Goal: Find specific page/section: Find specific page/section

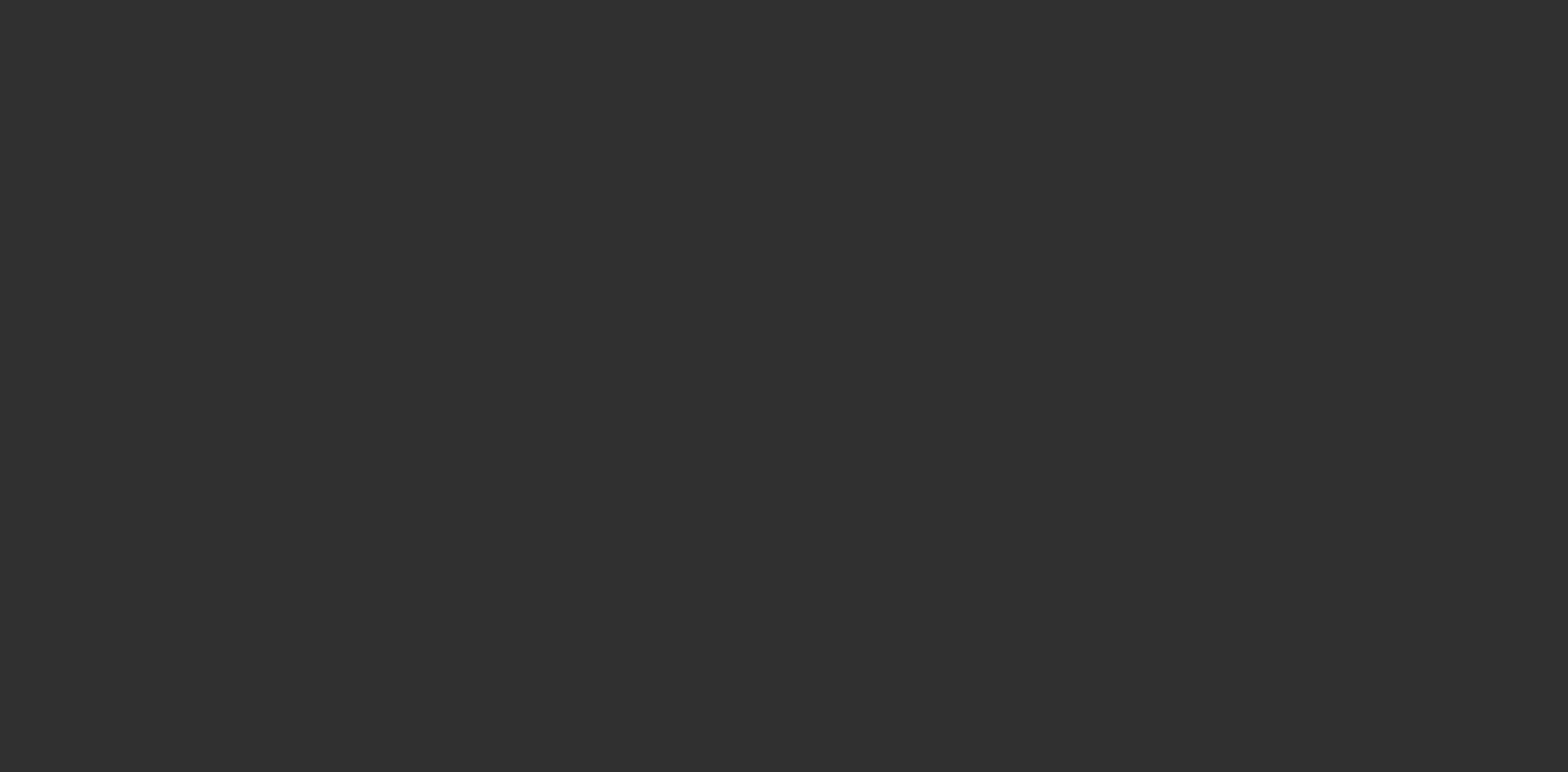
select select "10"
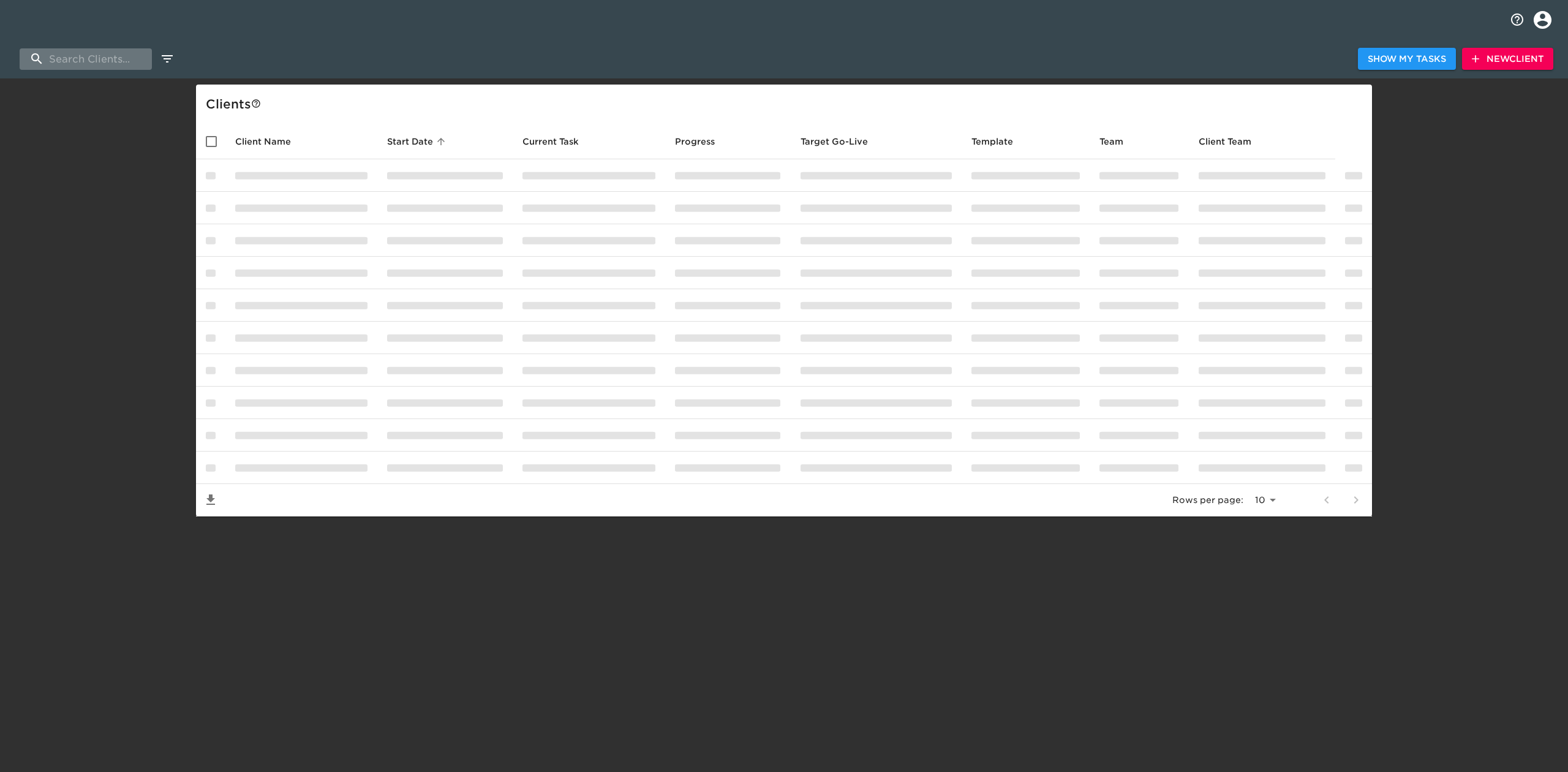
click at [99, 65] on input "search" at bounding box center [86, 59] width 132 height 22
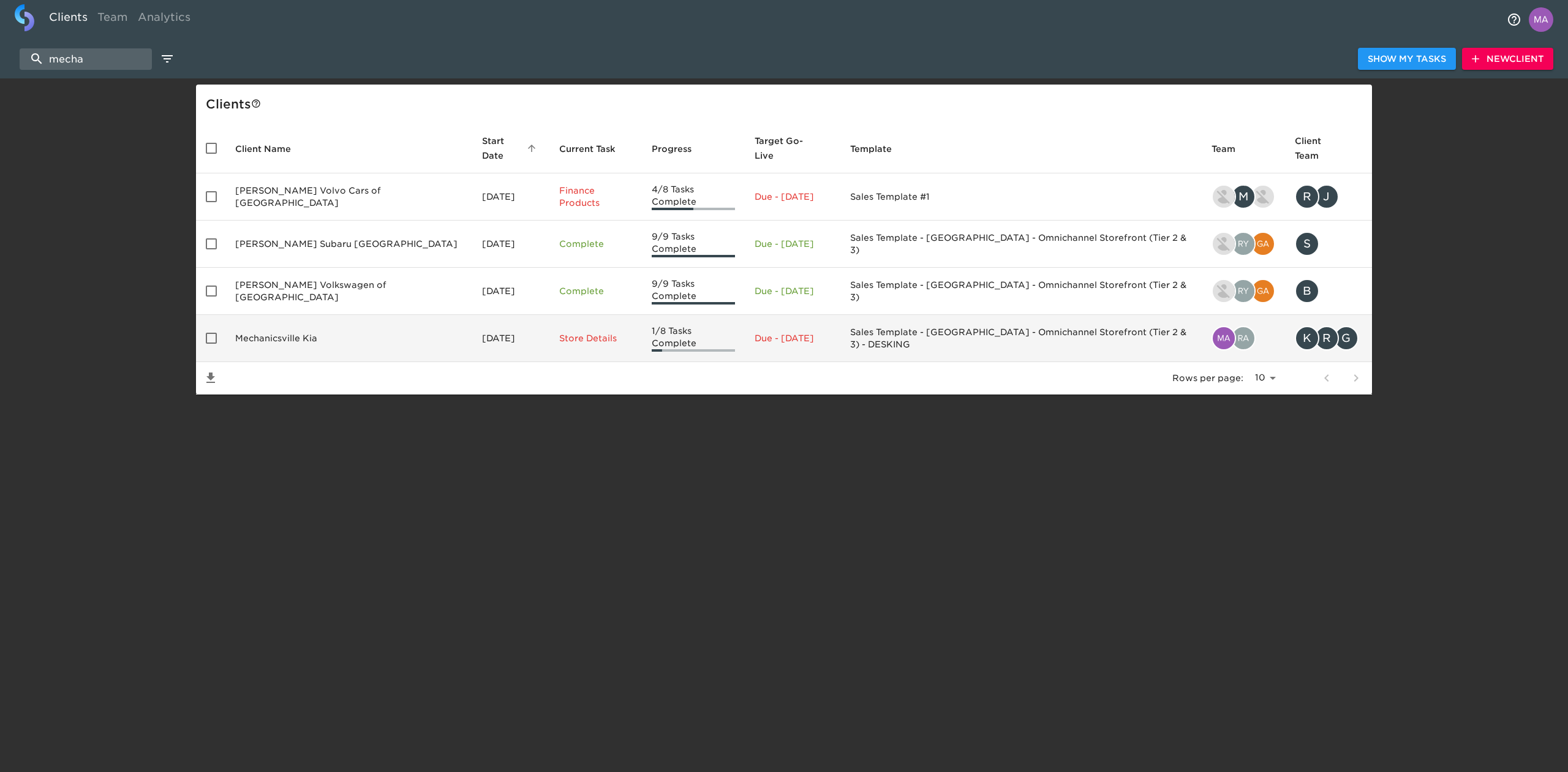
type input "mecha"
click at [278, 315] on td "Mechanicsville Kia" at bounding box center [348, 338] width 246 height 47
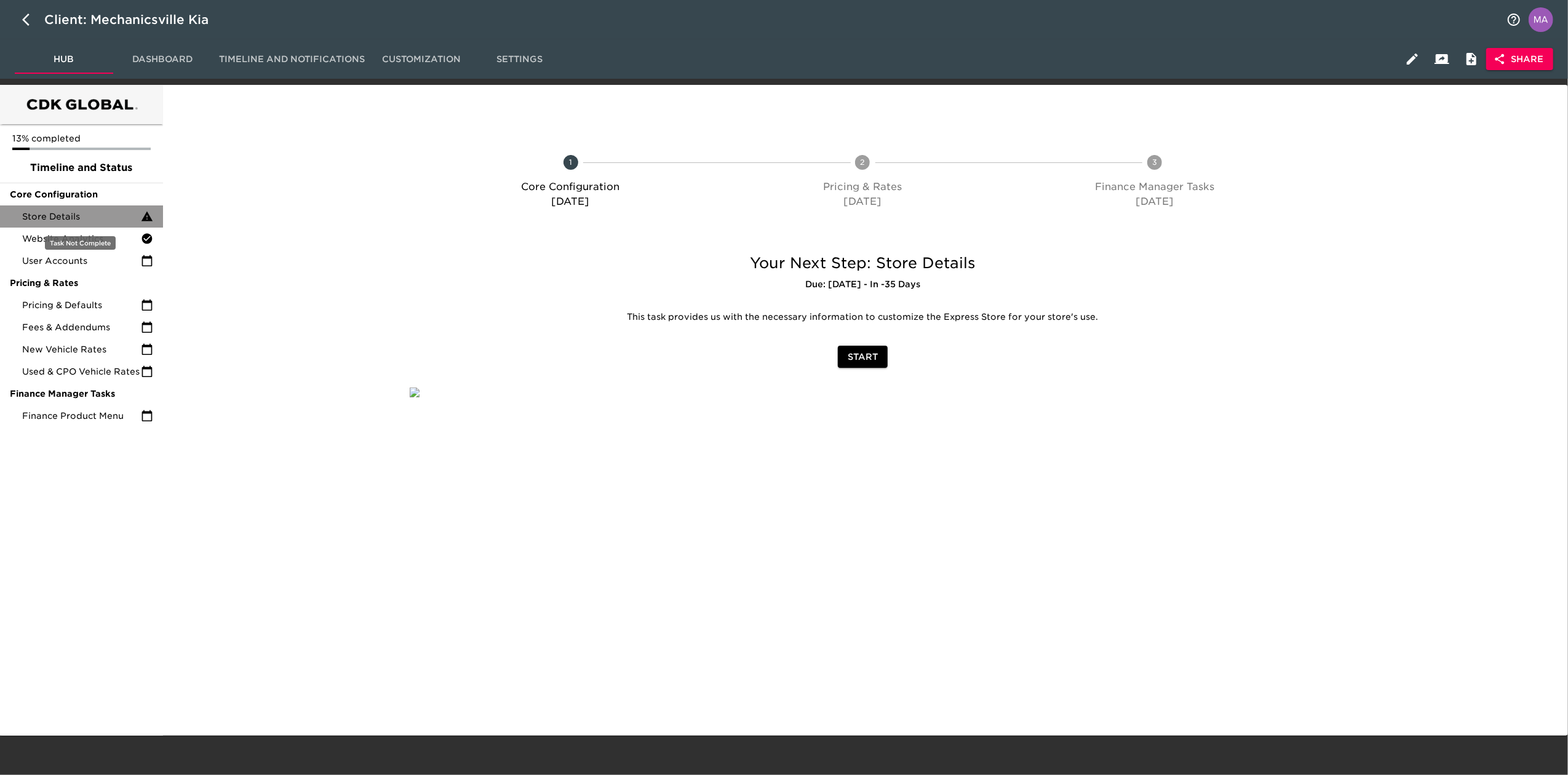
click at [52, 226] on div "Store Details" at bounding box center [81, 216] width 163 height 22
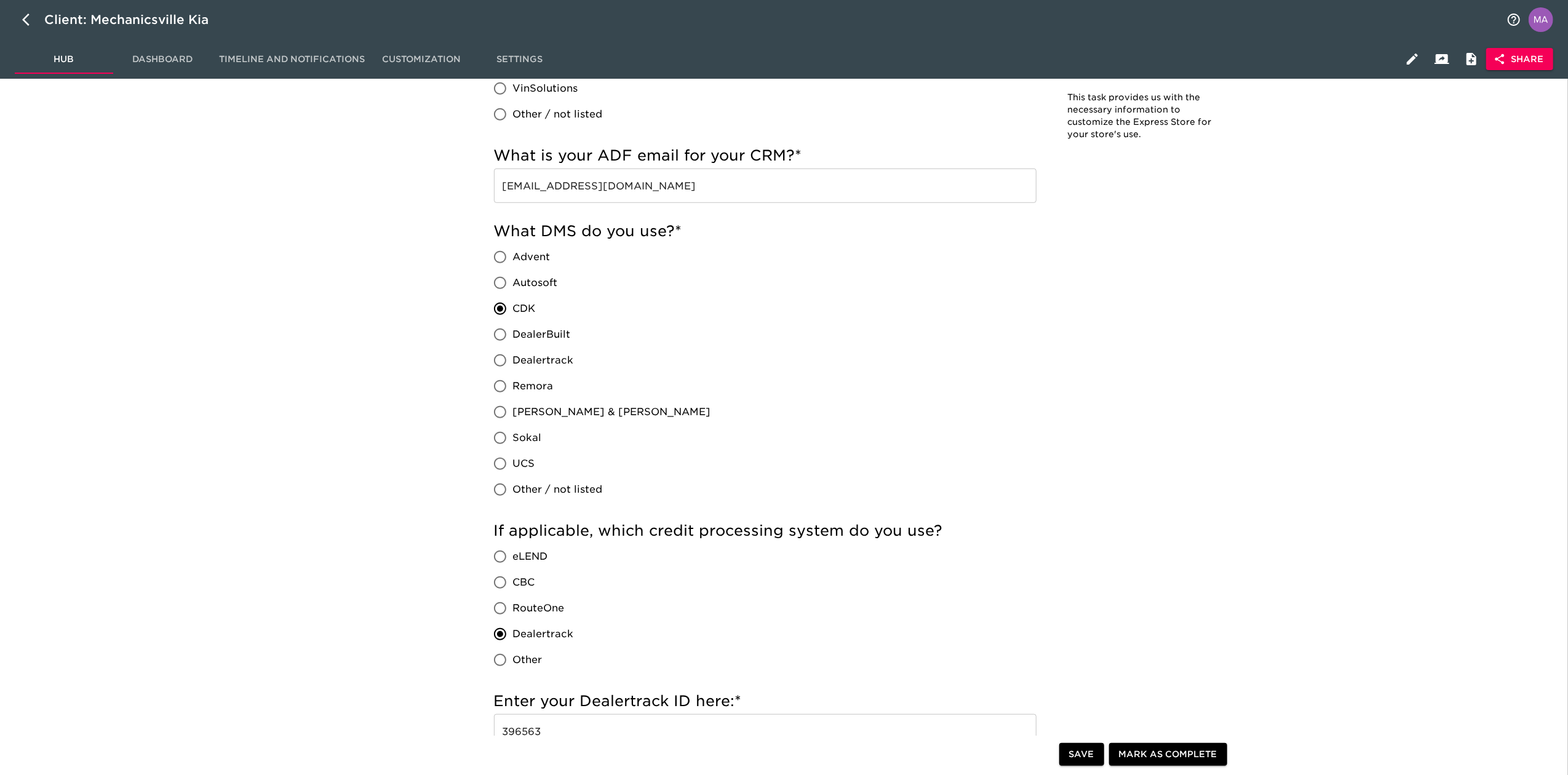
scroll to position [574, 0]
